Goal: Task Accomplishment & Management: Complete application form

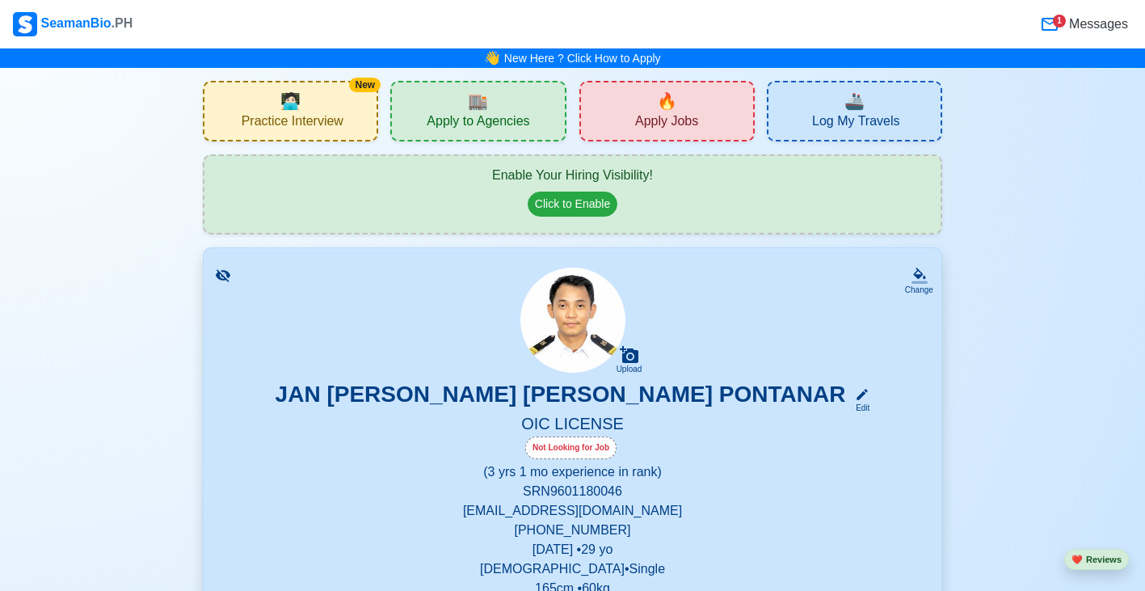
click at [639, 102] on div "🔥 Apply Jobs" at bounding box center [667, 111] width 175 height 61
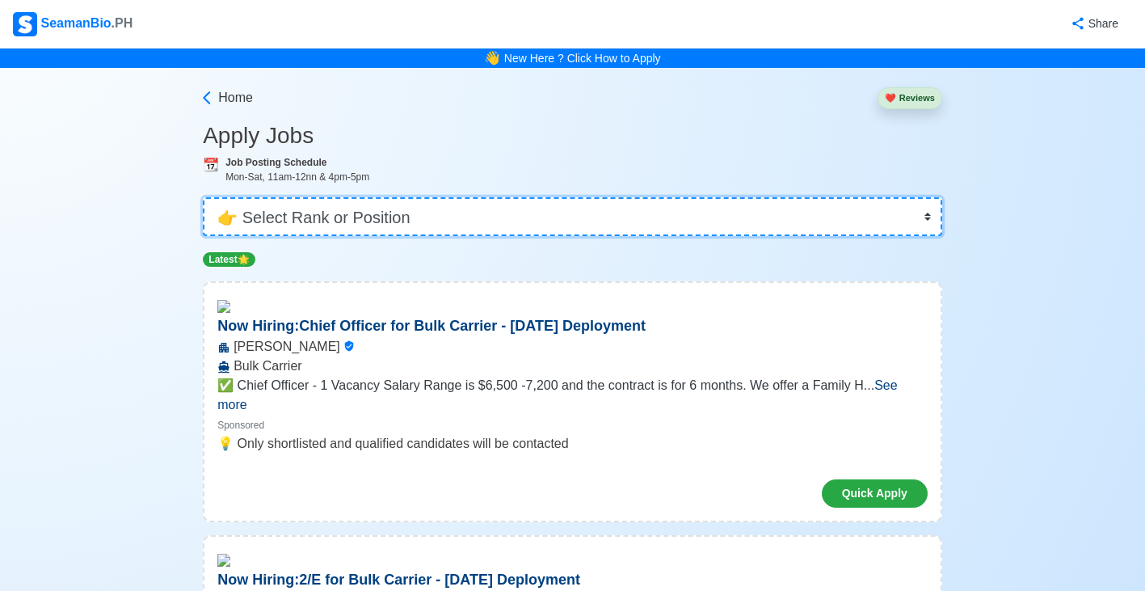
click at [591, 208] on select "👉 Select Rank or Position Master Chief Officer 2nd Officer 3rd Officer Junior O…" at bounding box center [573, 216] width 740 height 39
select select "[PERSON_NAME]"
click at [205, 197] on select "👉 Select Rank or Position Master Chief Officer 2nd Officer 3rd Officer Junior O…" at bounding box center [573, 216] width 740 height 39
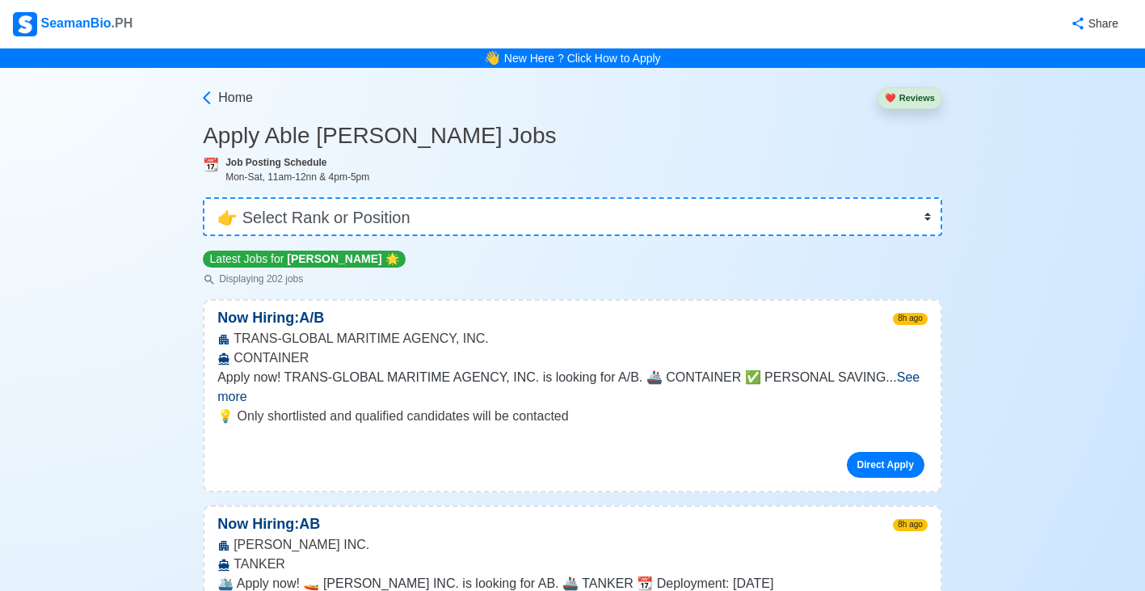
click at [888, 373] on span "See more" at bounding box center [568, 386] width 702 height 33
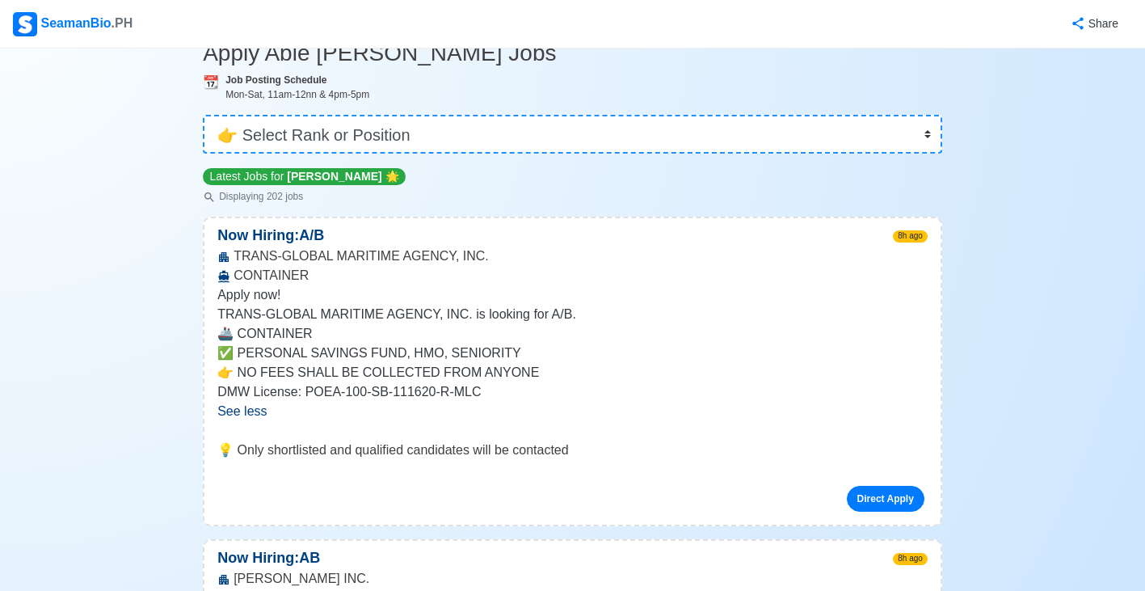
scroll to position [86, 0]
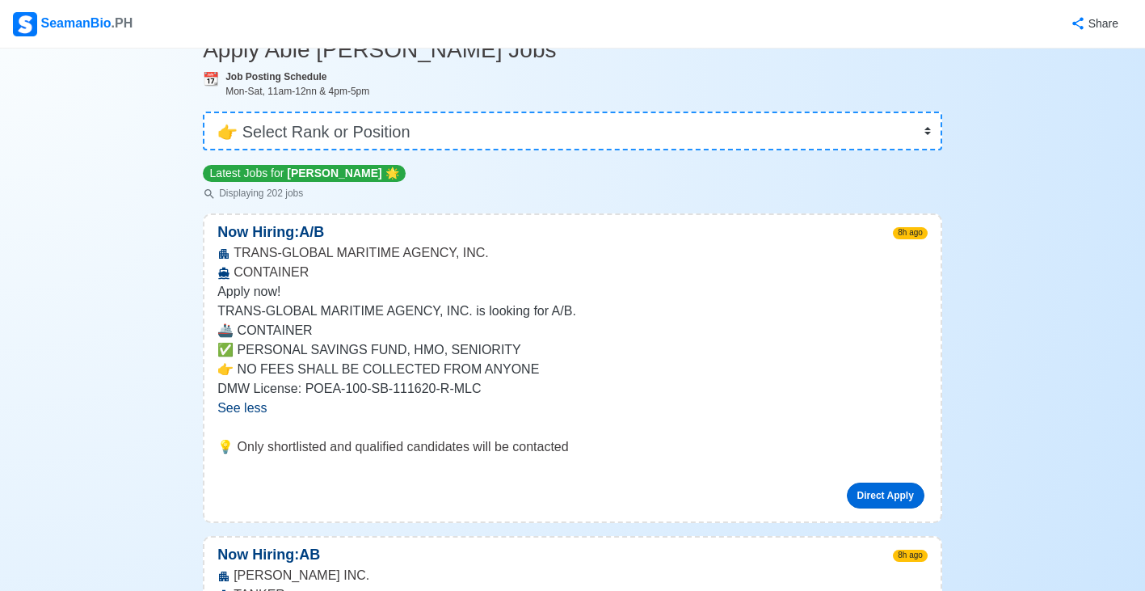
click at [875, 494] on link "Direct Apply" at bounding box center [886, 496] width 78 height 26
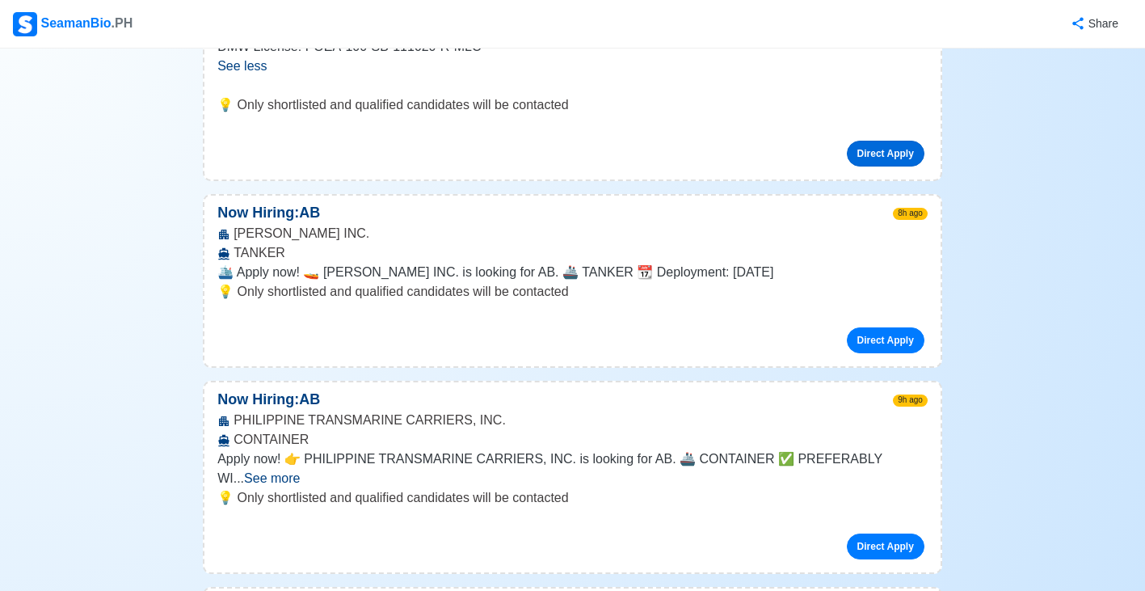
scroll to position [428, 0]
click at [300, 470] on span "See more" at bounding box center [272, 477] width 56 height 14
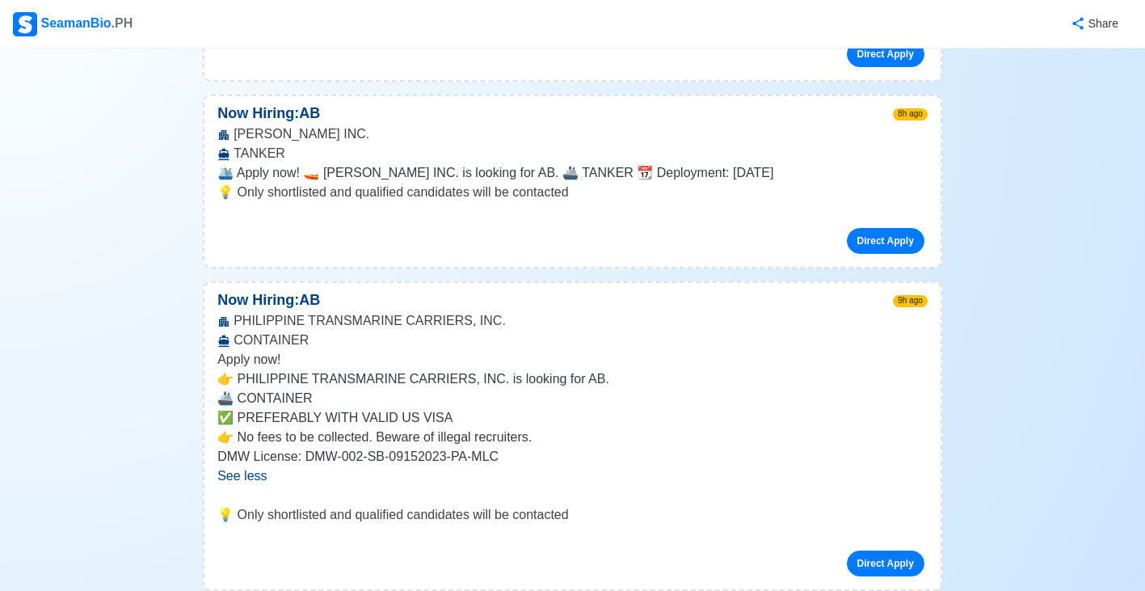
scroll to position [531, 0]
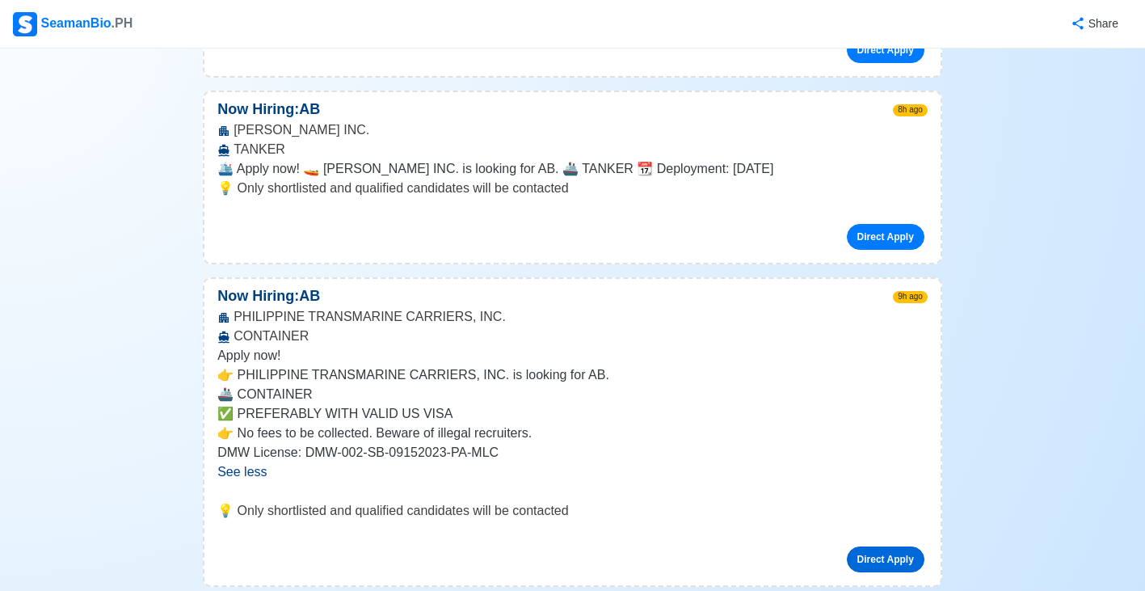
click at [884, 561] on link "Direct Apply" at bounding box center [886, 559] width 78 height 26
click at [887, 547] on link "Direct Apply" at bounding box center [886, 559] width 78 height 26
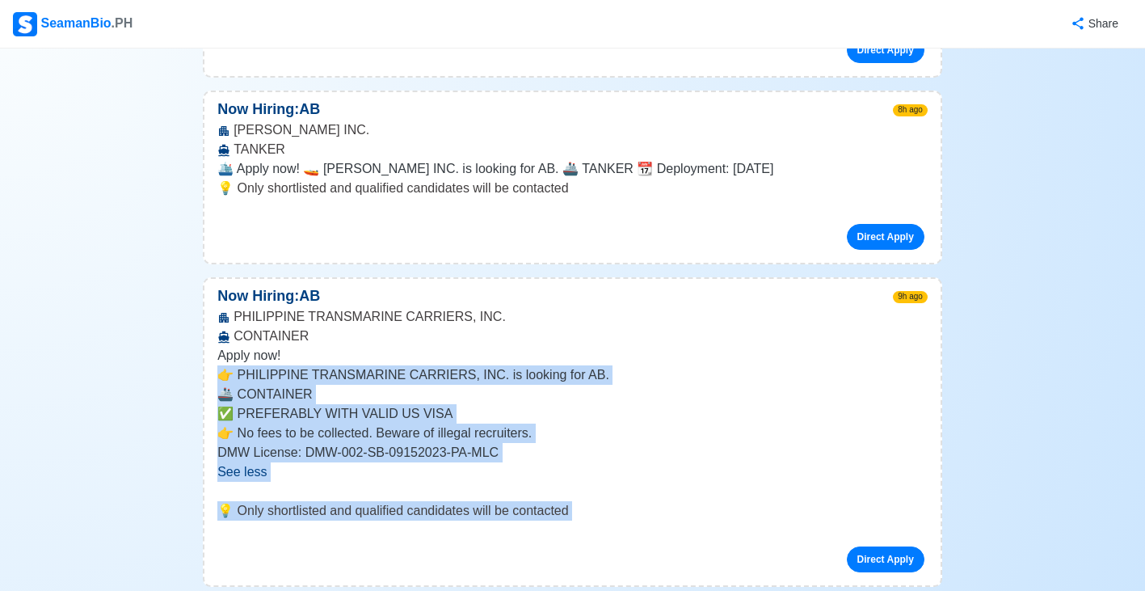
drag, startPoint x: 11, startPoint y: 369, endPoint x: 377, endPoint y: 594, distance: 430.1
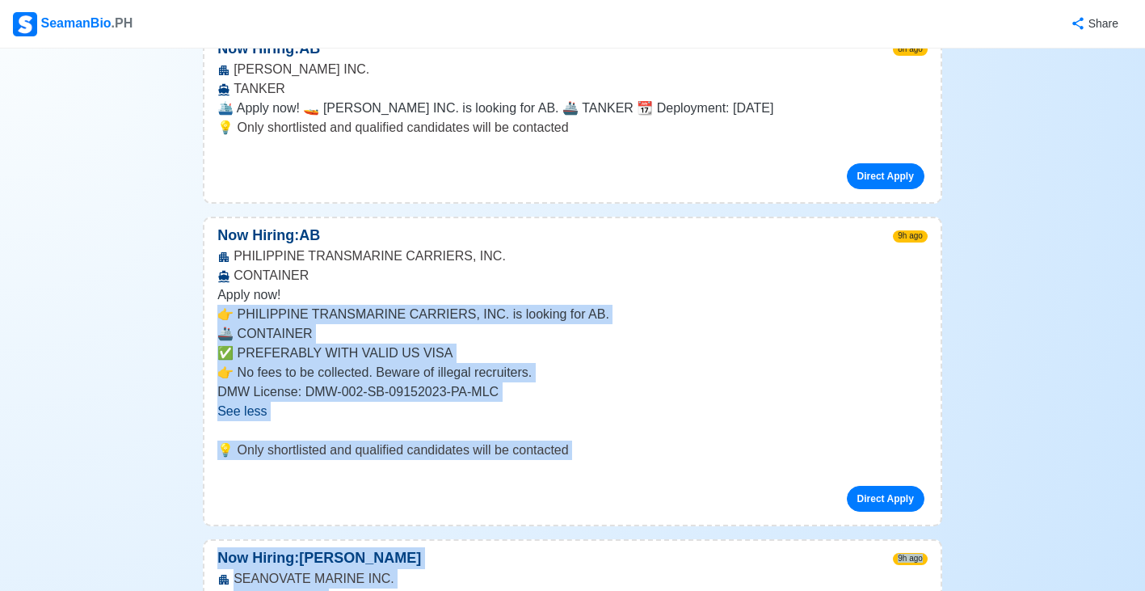
click at [609, 406] on div "Apply now! 👉 PHILIPPINE TRANSMARINE CARRIERS, INC. is looking for AB. 🚢 CONTAIN…" at bounding box center [572, 353] width 711 height 136
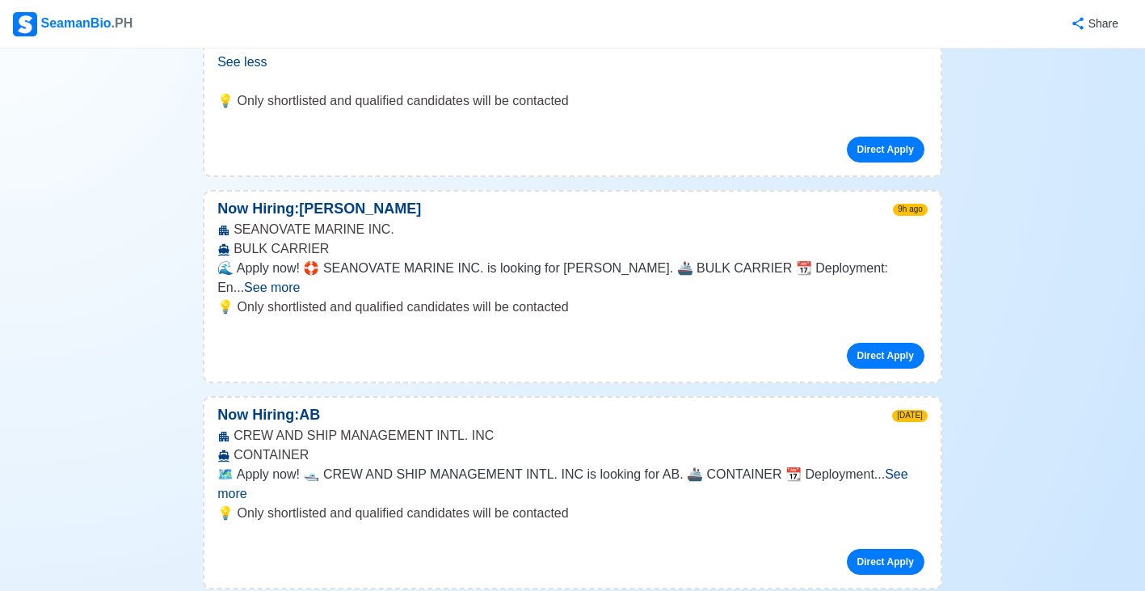
scroll to position [947, 0]
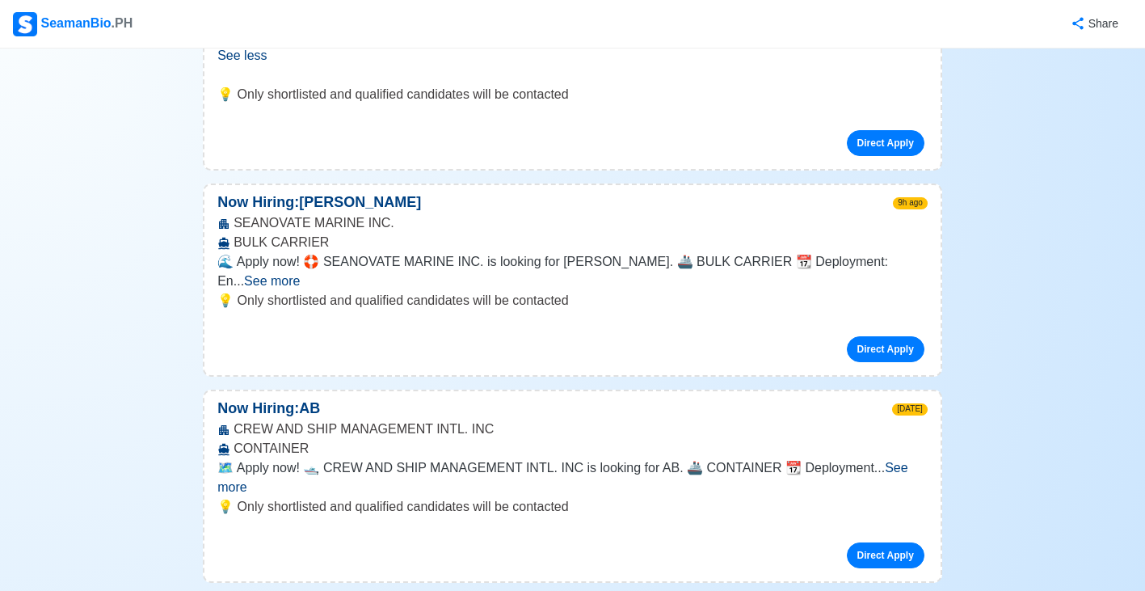
click at [894, 461] on span "See more" at bounding box center [562, 477] width 690 height 33
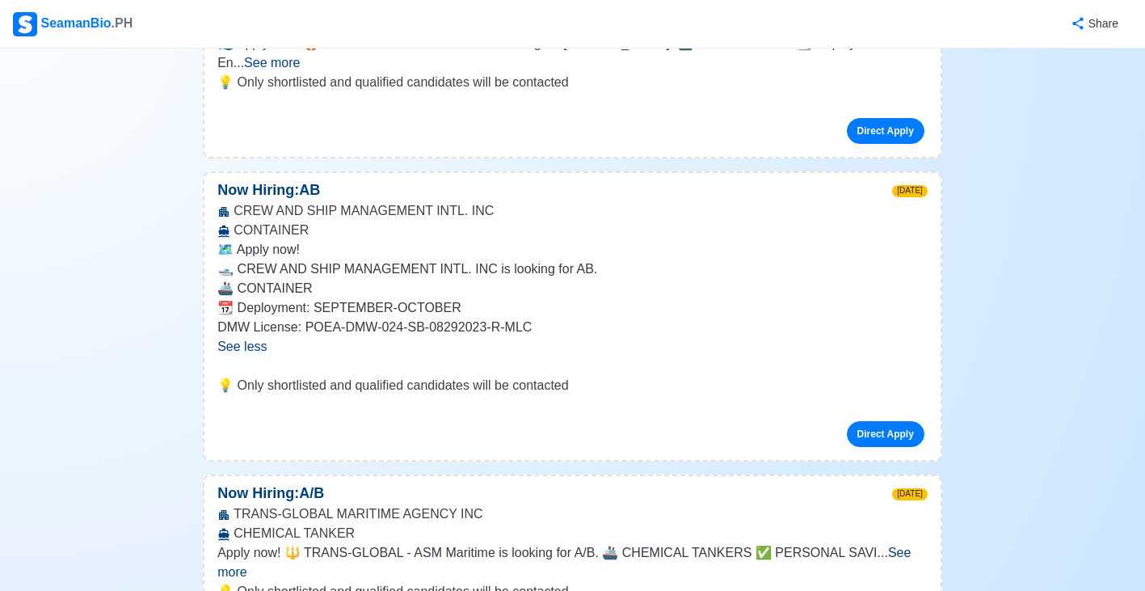
scroll to position [1167, 0]
click at [884, 420] on link "Direct Apply" at bounding box center [886, 433] width 78 height 26
